Goal: Information Seeking & Learning: Learn about a topic

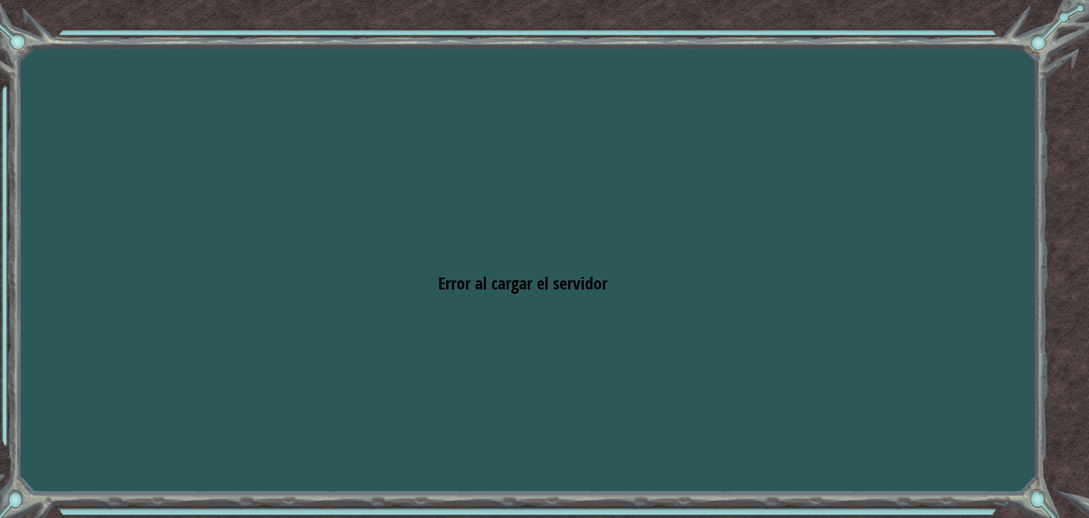
click at [508, 256] on div "Objetivos Error al cargar el servidor Deberás unirte a un curso para jugar a es…" at bounding box center [544, 259] width 1089 height 518
click at [12, 42] on div "Objetivos Error al cargar el servidor Deberás unirte a un curso para jugar a es…" at bounding box center [544, 259] width 1089 height 518
